Goal: Information Seeking & Learning: Check status

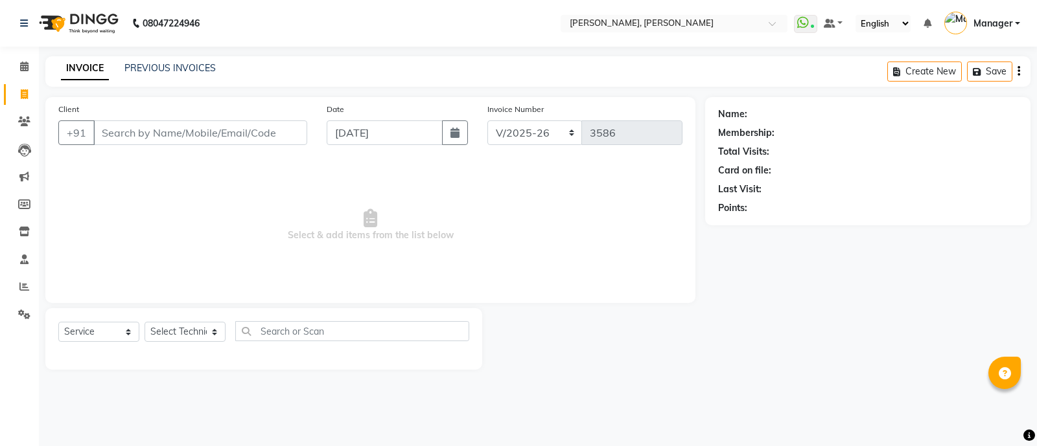
select select "3767"
select select "service"
click at [23, 62] on icon at bounding box center [24, 67] width 8 height 10
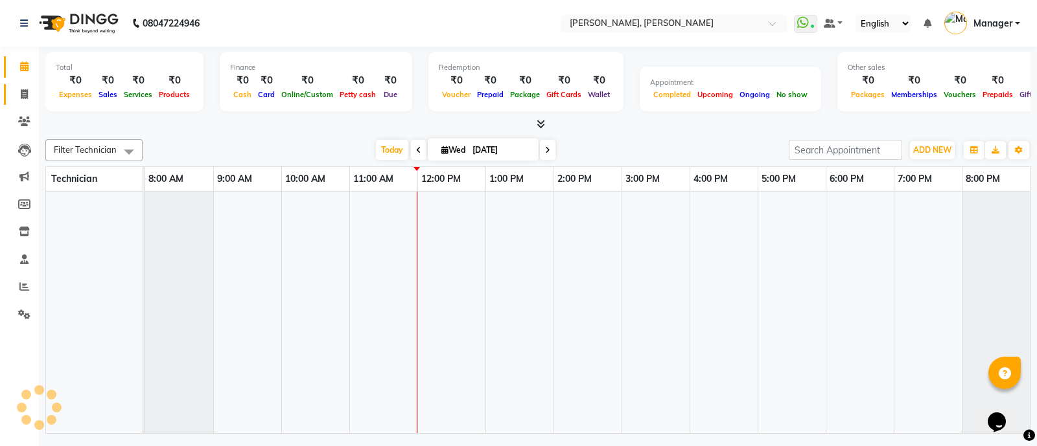
click at [21, 89] on icon at bounding box center [24, 94] width 7 height 10
select select "service"
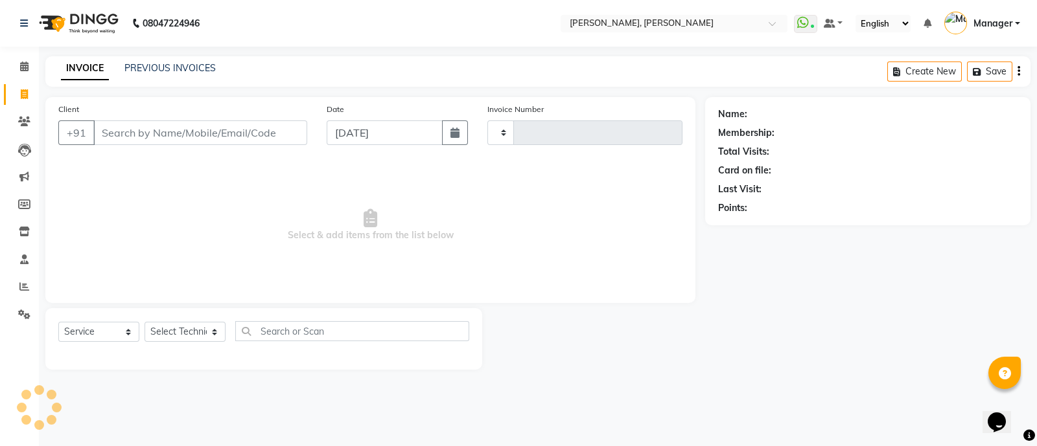
type input "3586"
select select "3767"
click at [19, 284] on icon at bounding box center [24, 287] width 10 height 10
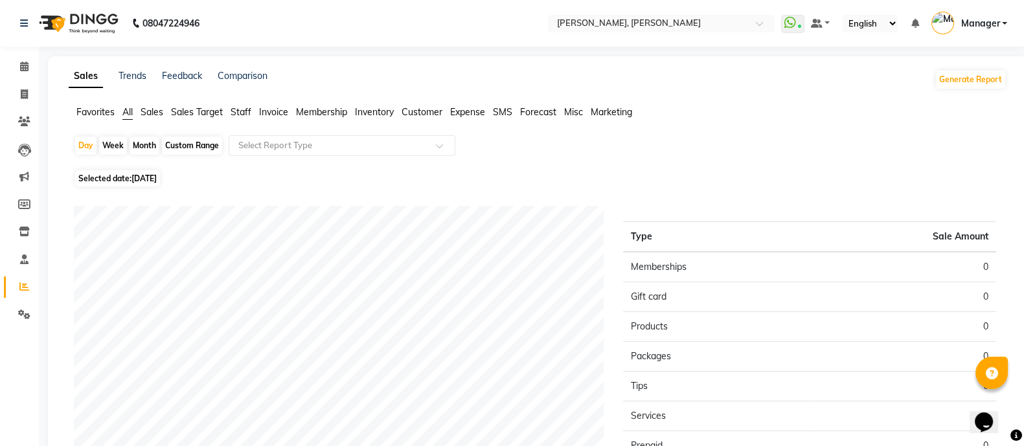
click at [241, 117] on span "Staff" at bounding box center [241, 112] width 21 height 12
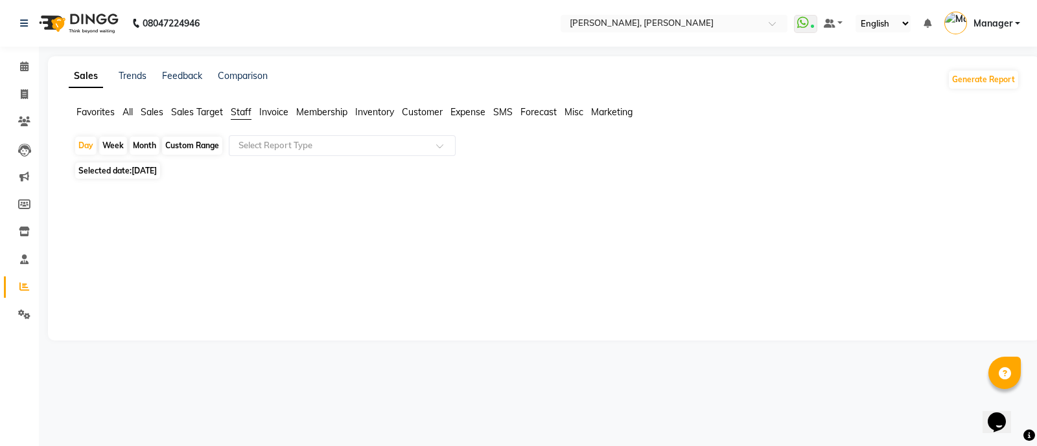
click at [240, 113] on span "Staff" at bounding box center [241, 112] width 21 height 12
click at [244, 110] on span "Staff" at bounding box center [241, 112] width 21 height 12
click at [239, 106] on span "Staff" at bounding box center [241, 112] width 21 height 12
click at [245, 110] on span "Staff" at bounding box center [241, 112] width 21 height 12
click at [234, 115] on span "Staff" at bounding box center [241, 112] width 21 height 12
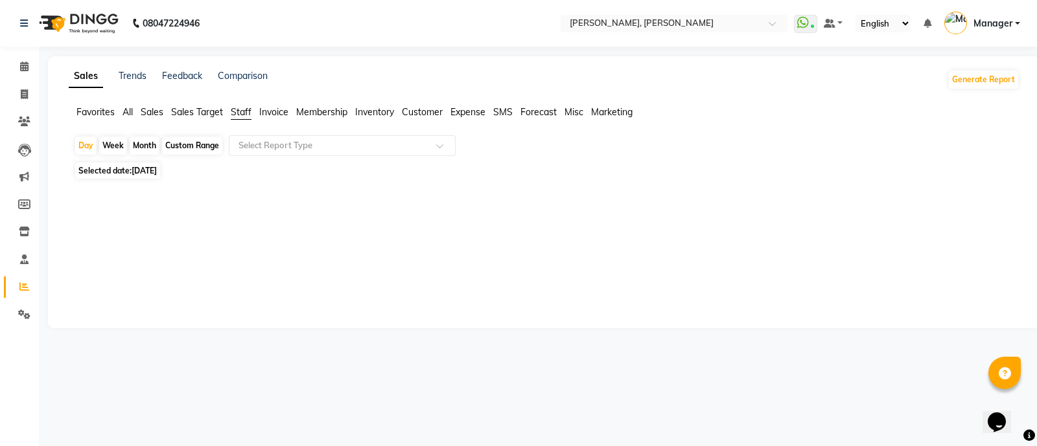
click at [240, 112] on span "Staff" at bounding box center [241, 112] width 21 height 12
click at [138, 143] on div "Month" at bounding box center [145, 146] width 30 height 18
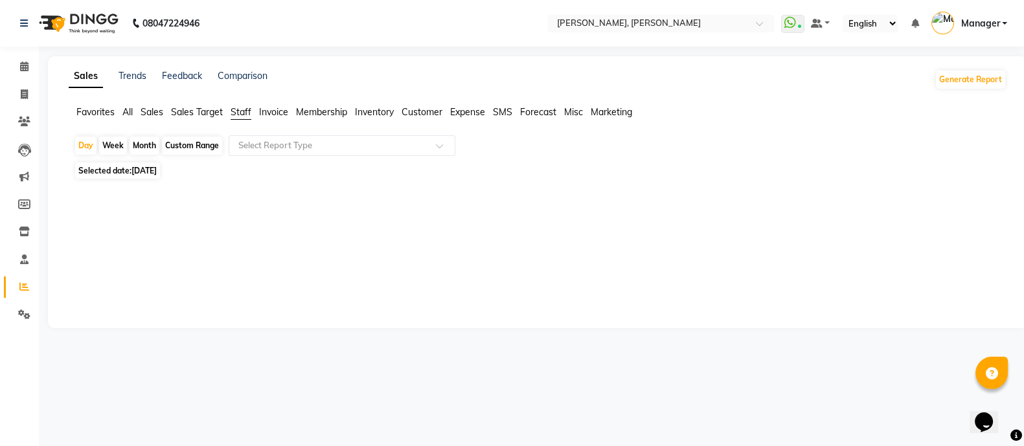
select select "9"
select select "2025"
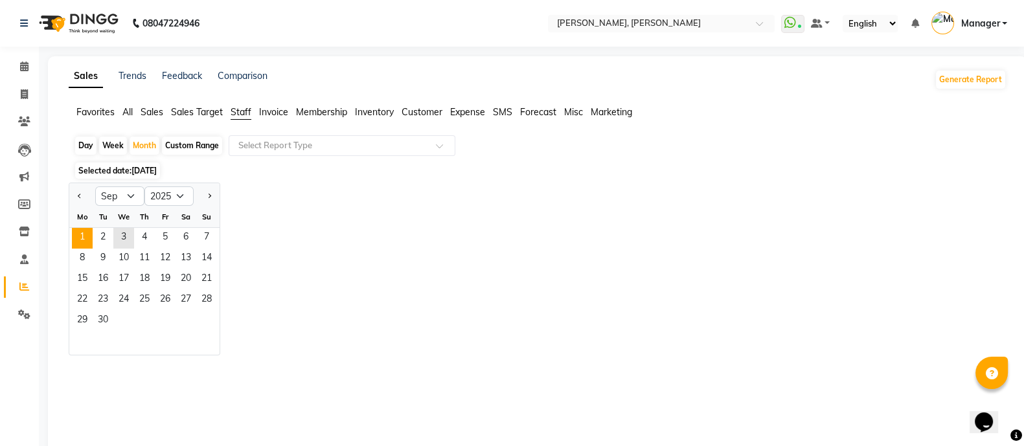
click at [82, 237] on span "1" at bounding box center [82, 238] width 21 height 21
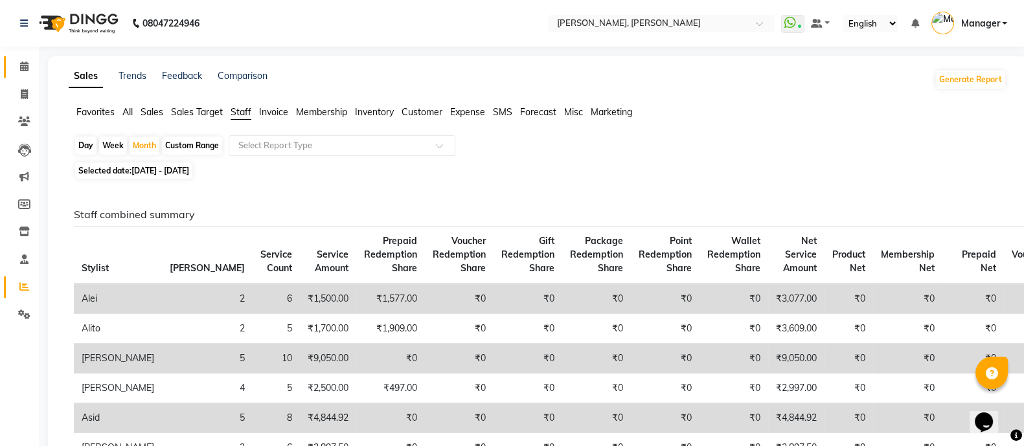
click at [23, 67] on icon at bounding box center [24, 67] width 8 height 10
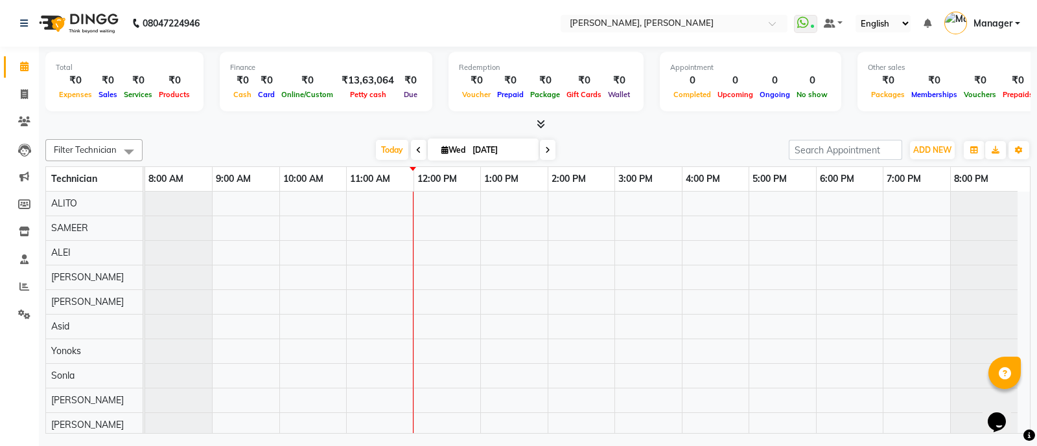
click at [540, 124] on icon at bounding box center [541, 124] width 8 height 10
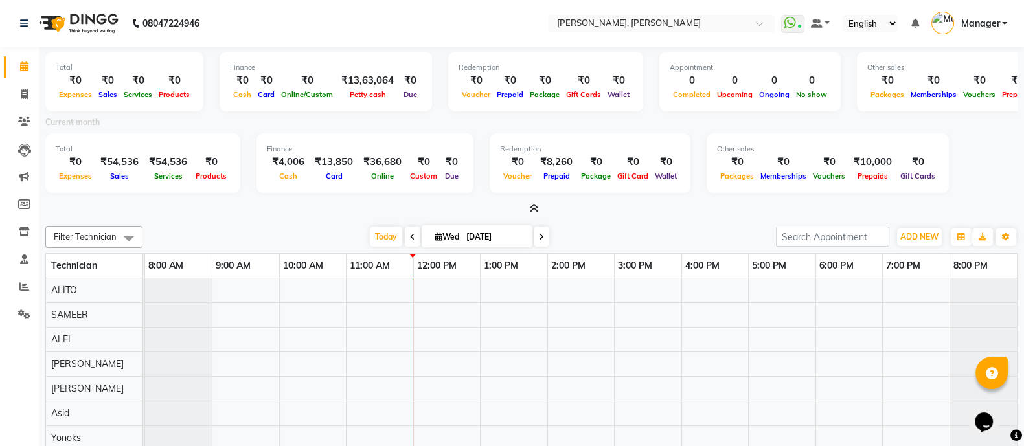
click at [532, 209] on icon at bounding box center [534, 208] width 8 height 10
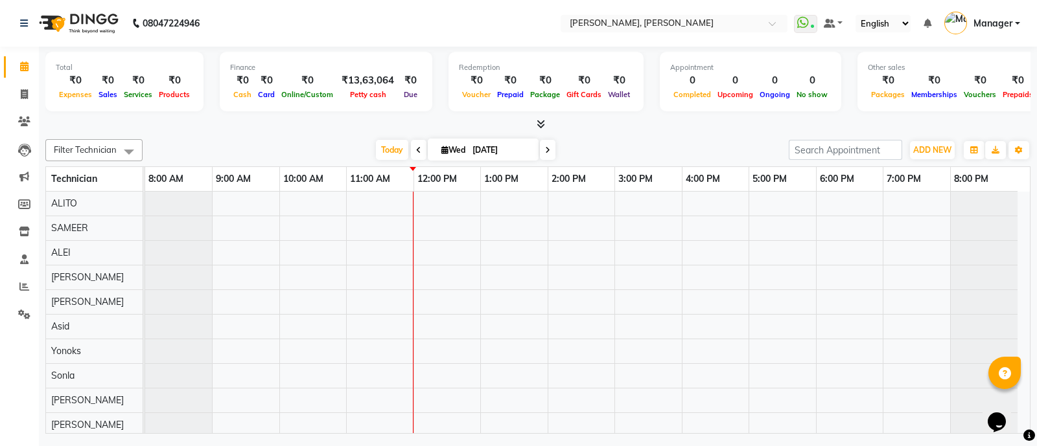
click at [542, 124] on icon at bounding box center [541, 124] width 8 height 10
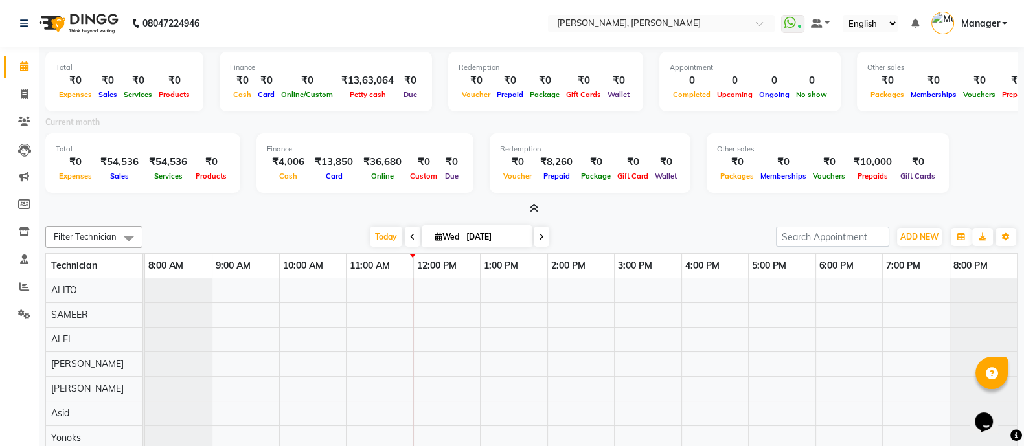
click at [535, 206] on icon at bounding box center [534, 208] width 8 height 10
